Goal: Task Accomplishment & Management: Manage account settings

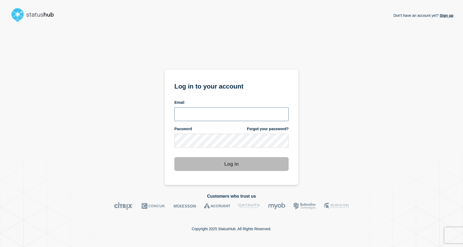
type input "keo@gwu.edu"
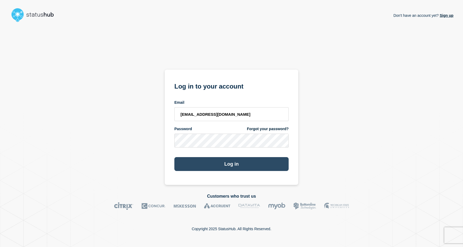
click at [225, 167] on button "Log in" at bounding box center [231, 164] width 114 height 14
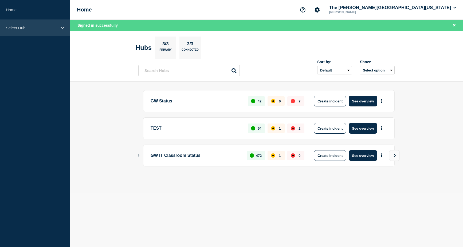
click at [27, 26] on p "Select Hub" at bounding box center [31, 28] width 51 height 5
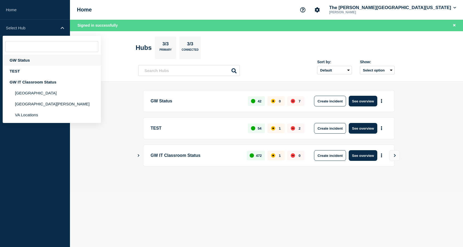
click at [18, 58] on div "GW Status" at bounding box center [52, 60] width 98 height 11
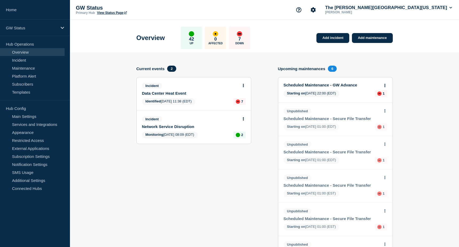
click at [166, 91] on link "Data Center Heat Event" at bounding box center [190, 93] width 96 height 5
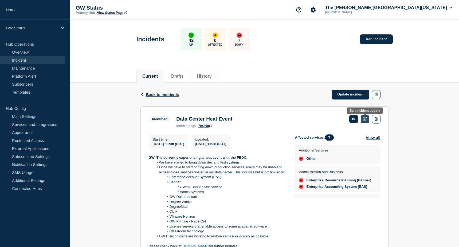
click at [367, 119] on link at bounding box center [365, 119] width 9 height 8
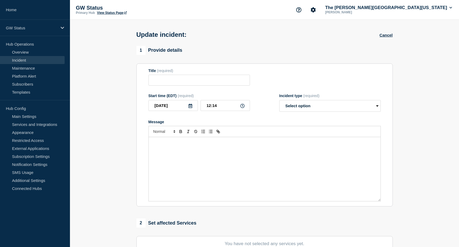
type input "Data Center Heat Event"
type input "11:38"
select select "identified"
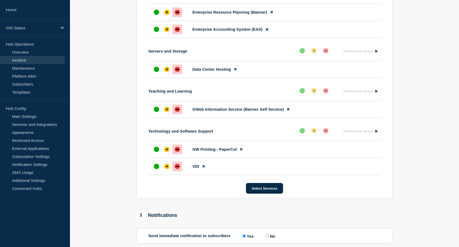
scroll to position [338, 0]
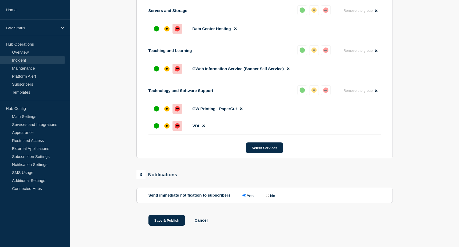
click at [269, 195] on input "No" at bounding box center [267, 195] width 3 height 3
radio input "true"
radio input "false"
click at [168, 221] on button "Save & Publish" at bounding box center [167, 220] width 37 height 11
